Goal: Task Accomplishment & Management: Use online tool/utility

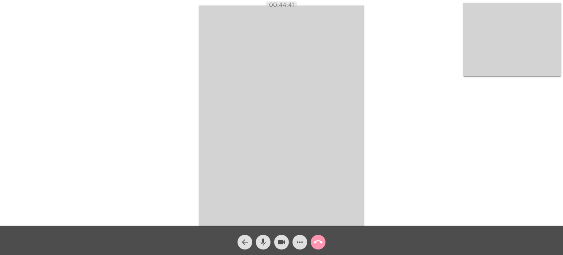
click at [320, 242] on mat-icon "call_end" at bounding box center [318, 241] width 9 height 9
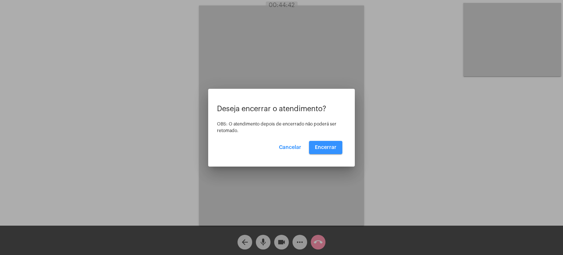
click at [314, 150] on button "Encerrar" at bounding box center [325, 147] width 33 height 13
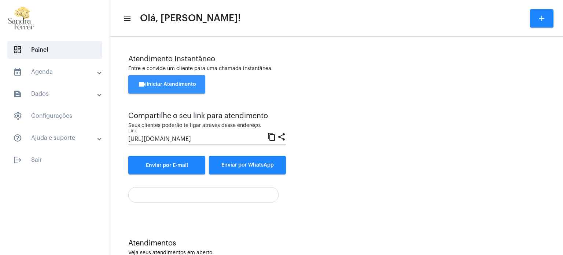
click at [153, 81] on button "videocam Iniciar Atendimento" at bounding box center [166, 84] width 77 height 18
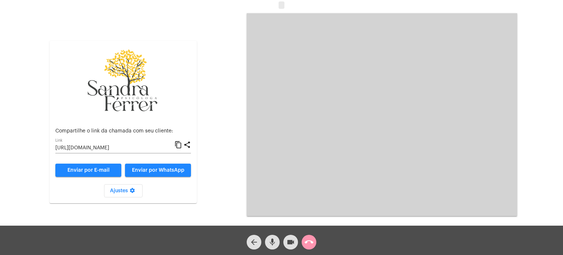
click at [177, 144] on mat-icon "content_copy" at bounding box center [178, 144] width 8 height 9
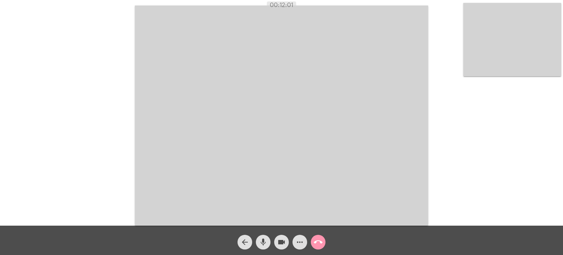
click at [85, 42] on div "Acessando Câmera e Microfone..." at bounding box center [281, 114] width 561 height 225
